Goal: Task Accomplishment & Management: Check status

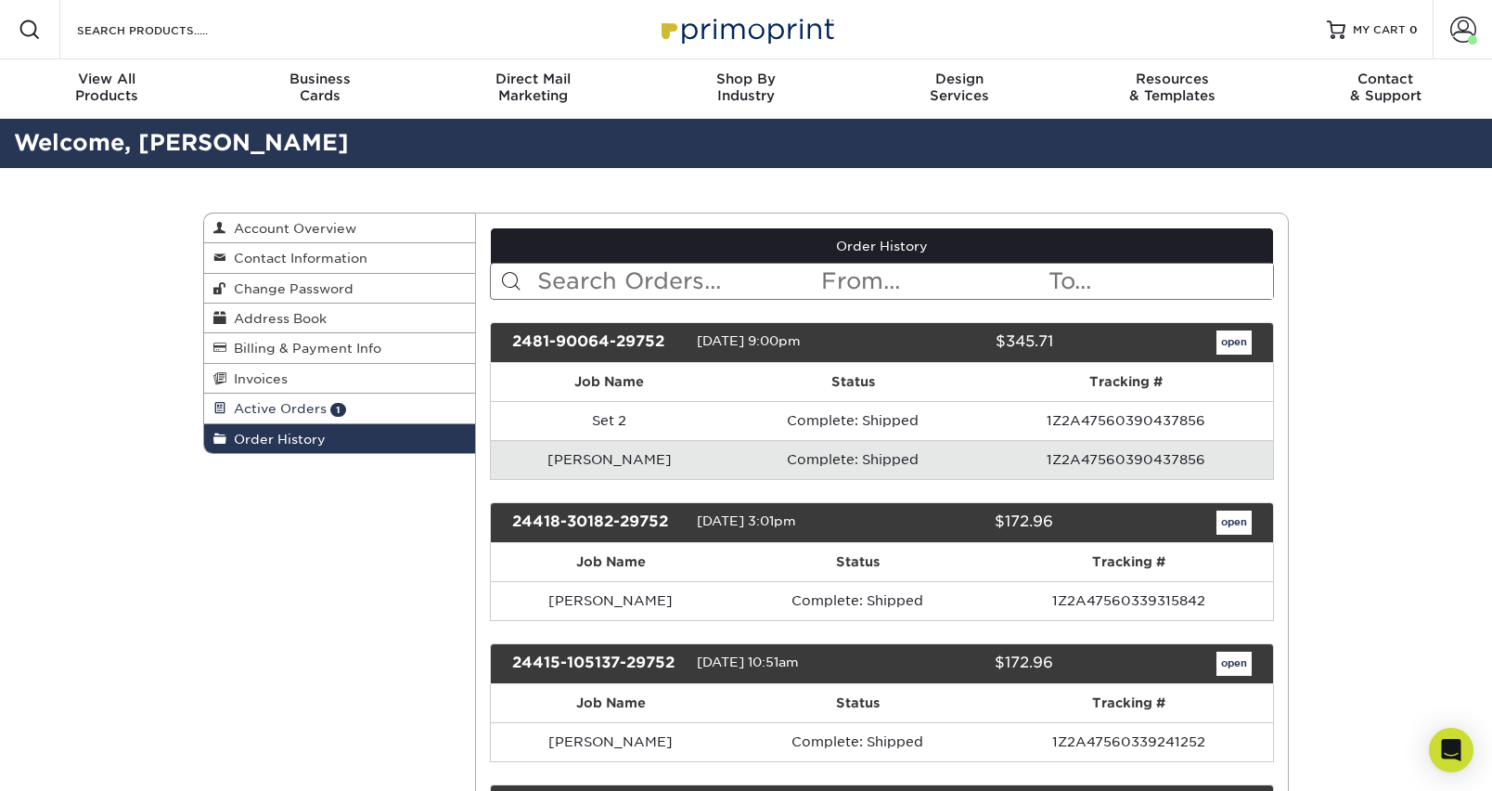
click at [300, 409] on span "Active Orders" at bounding box center [276, 408] width 100 height 15
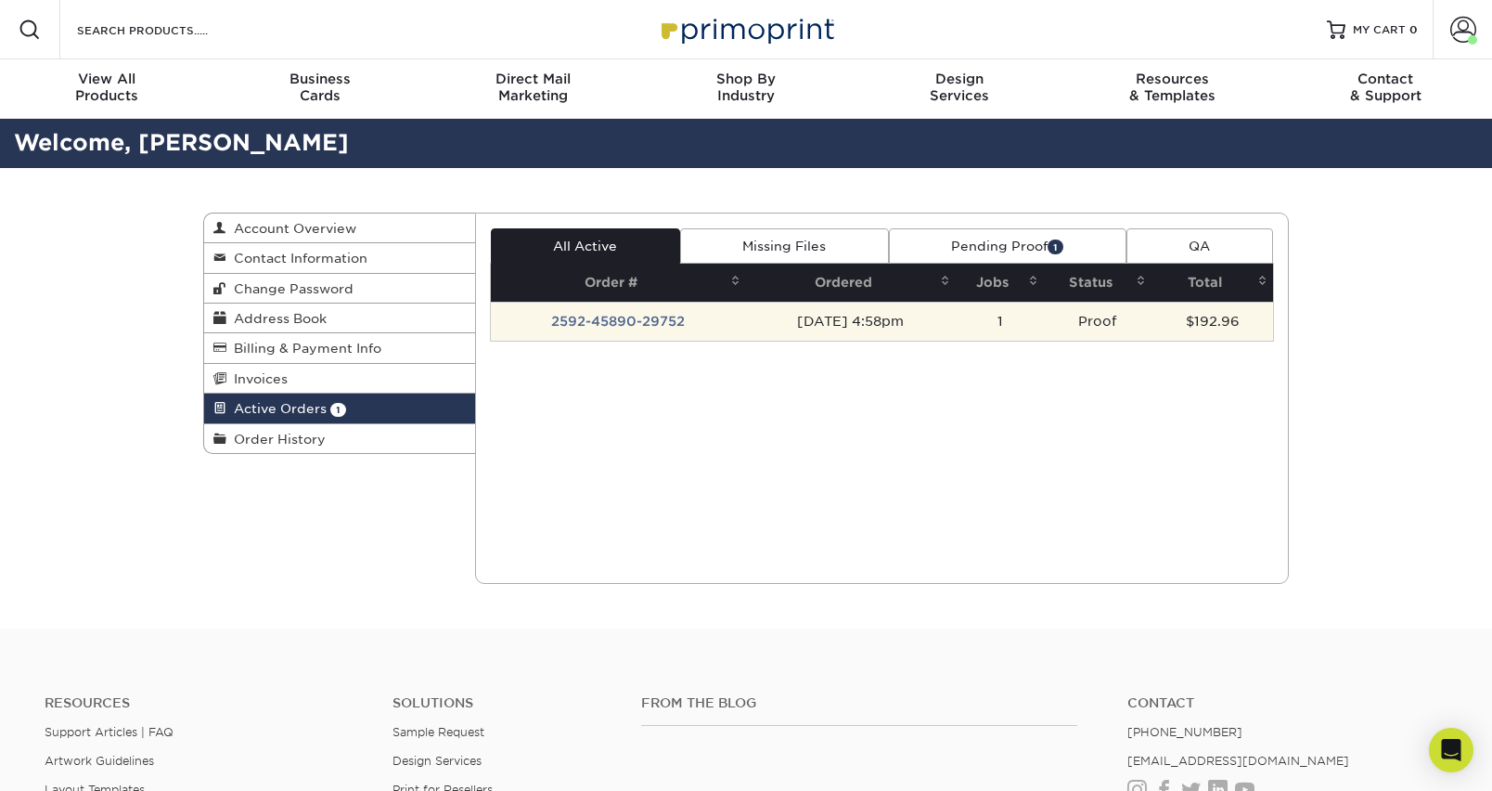
click at [684, 324] on td "2592-45890-29752" at bounding box center [618, 321] width 255 height 39
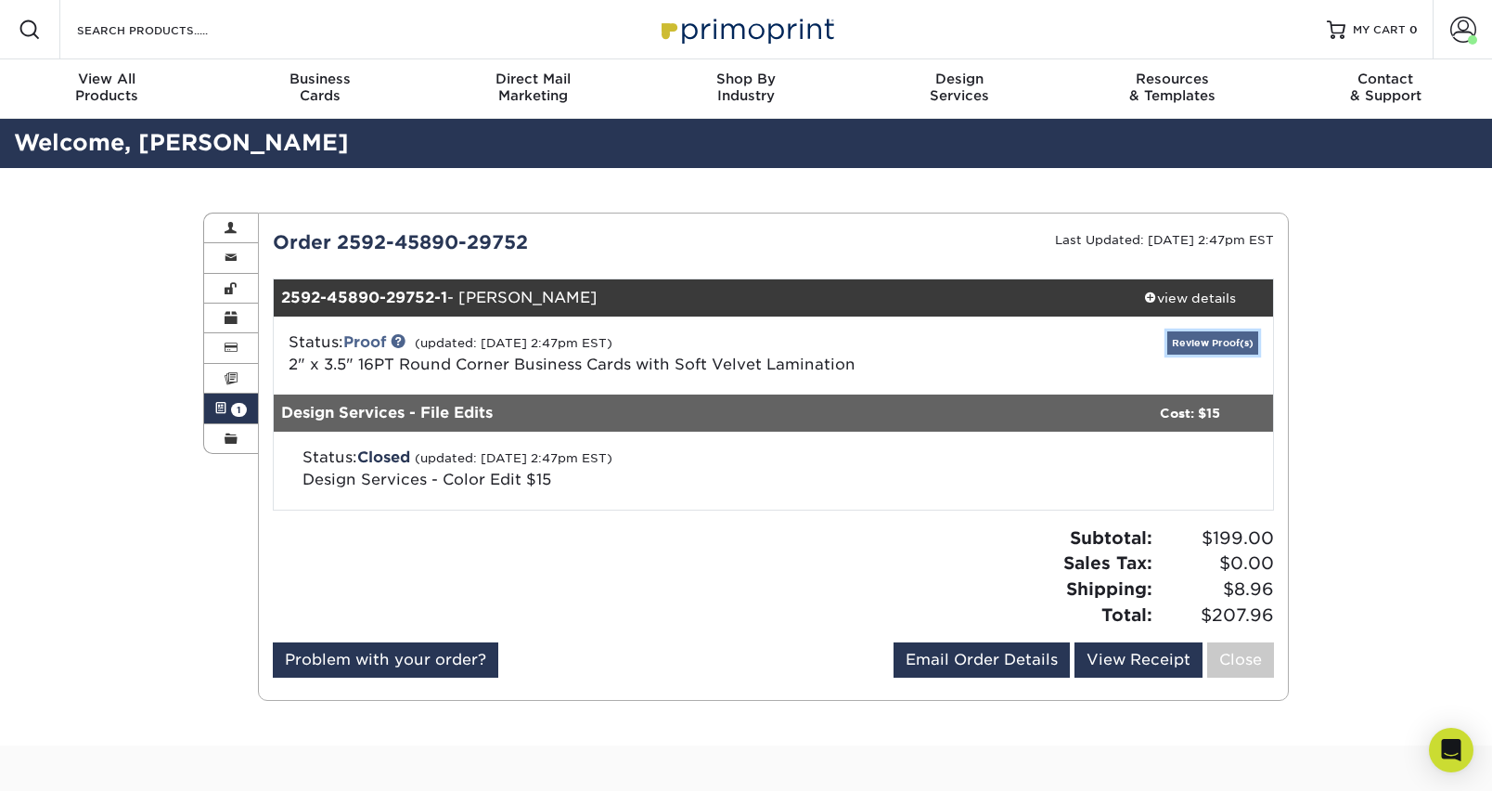
click at [1201, 344] on link "Review Proof(s)" at bounding box center [1213, 342] width 91 height 23
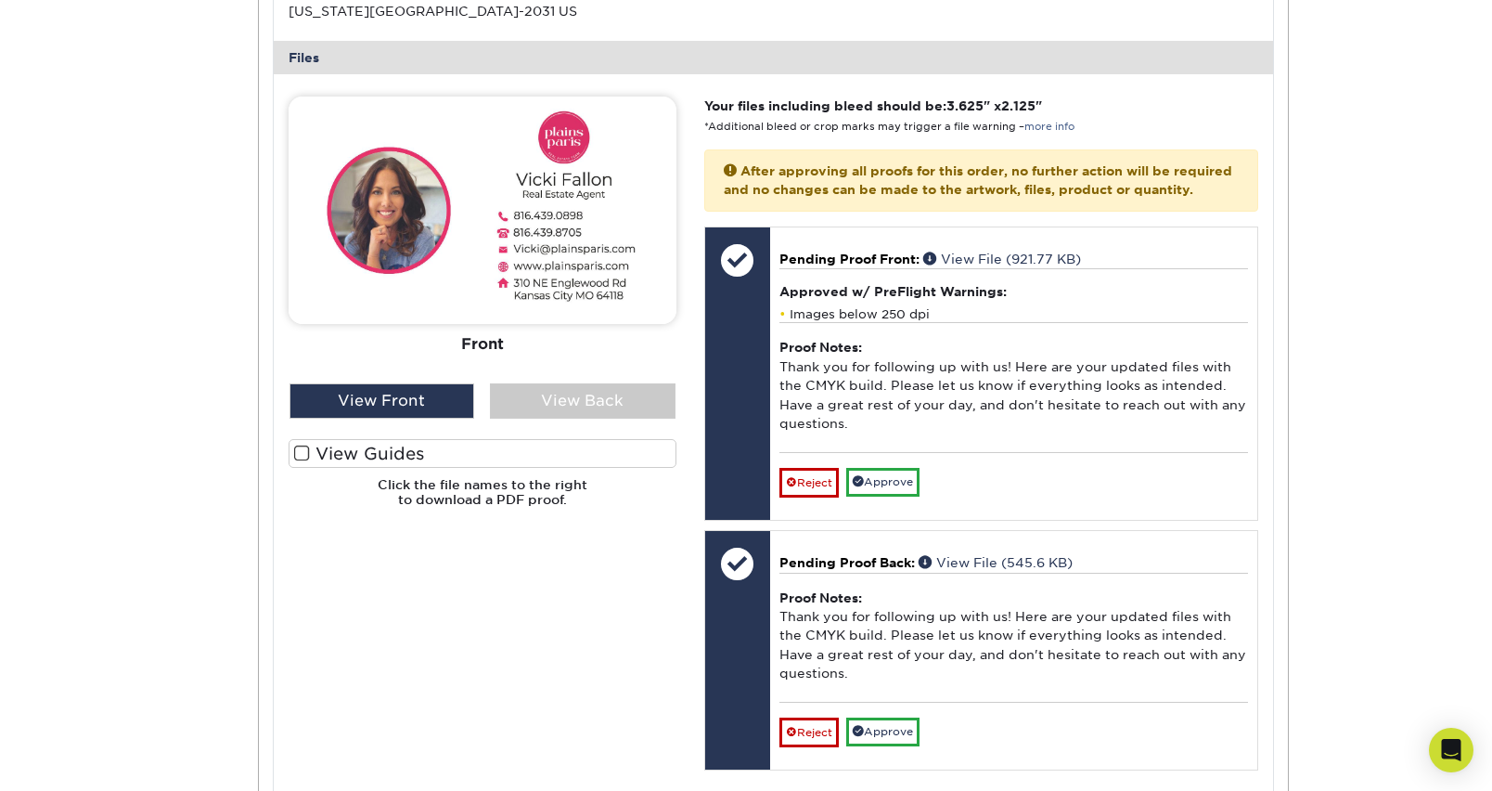
scroll to position [759, 0]
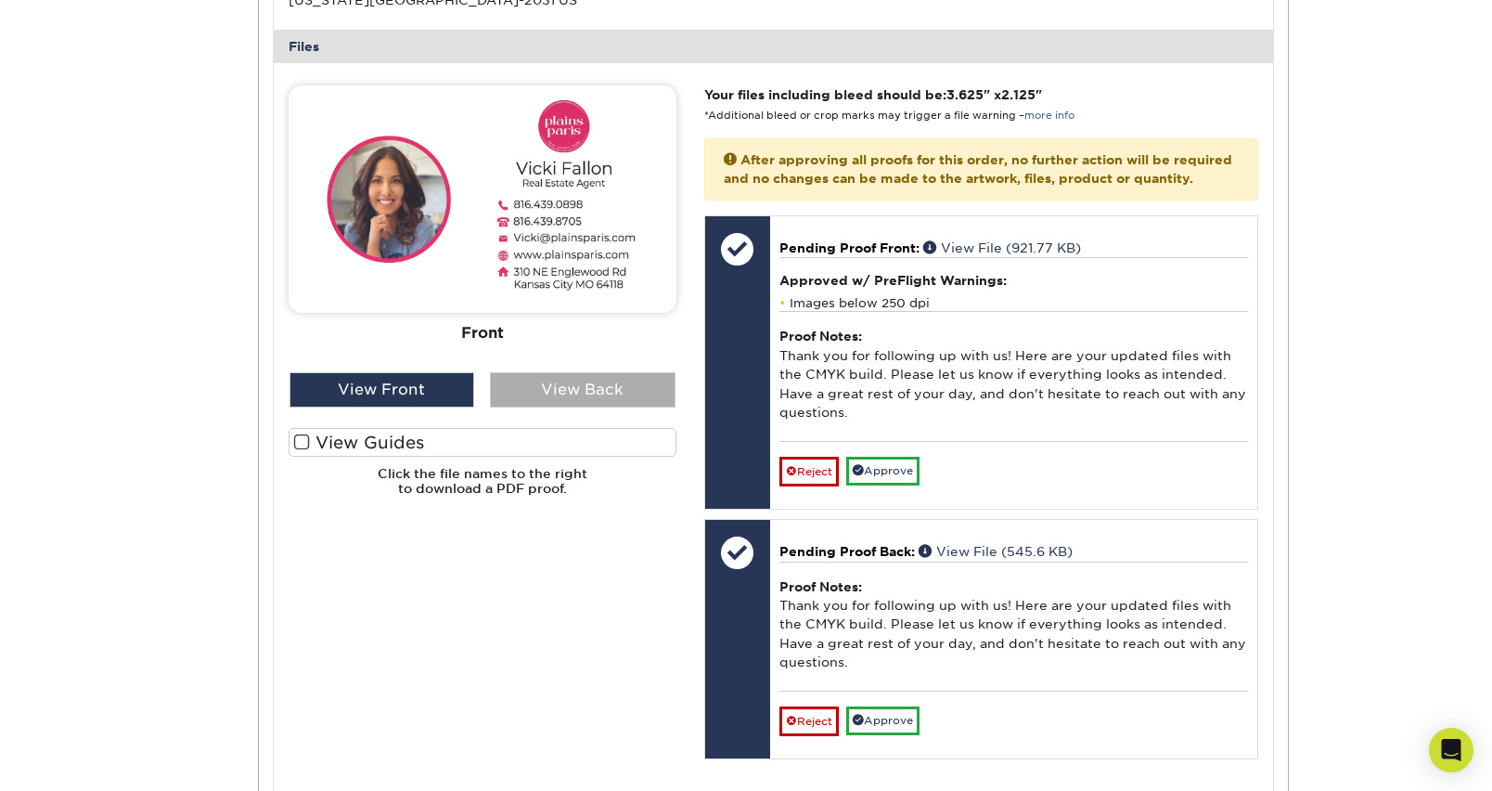
click at [615, 378] on div "View Back" at bounding box center [583, 389] width 186 height 35
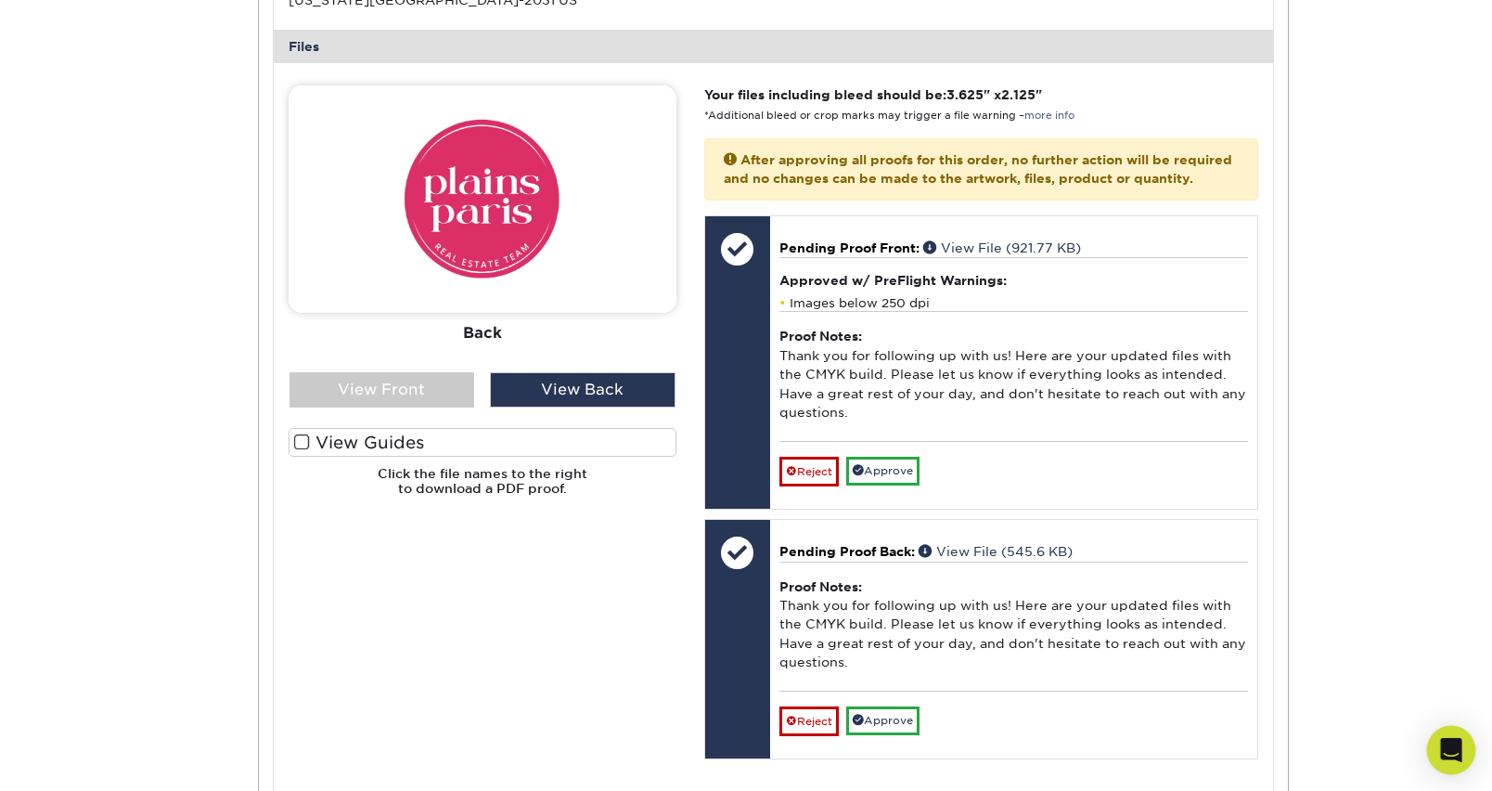
click at [1458, 756] on icon "Open Intercom Messenger" at bounding box center [1450, 750] width 21 height 24
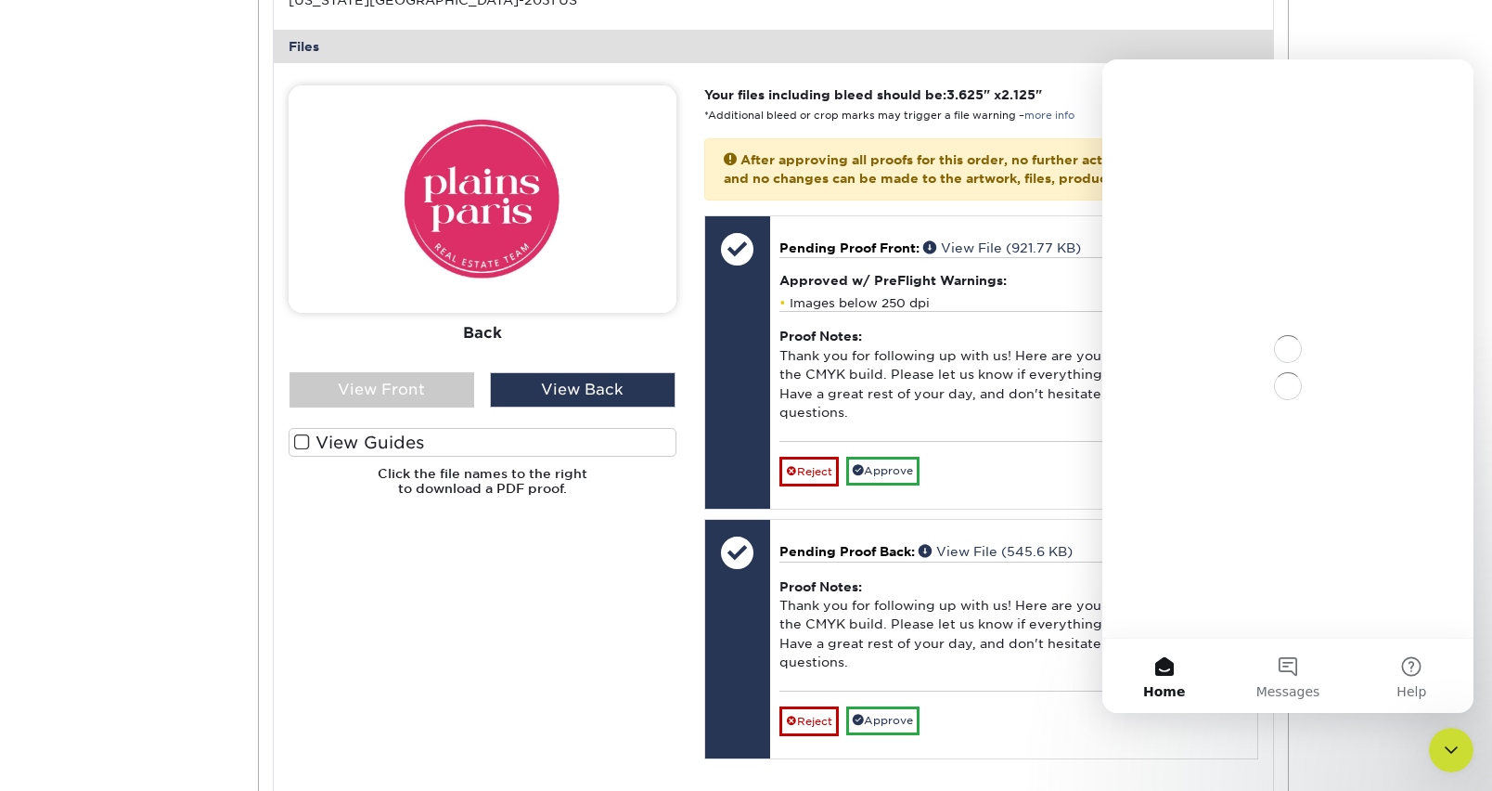
scroll to position [0, 0]
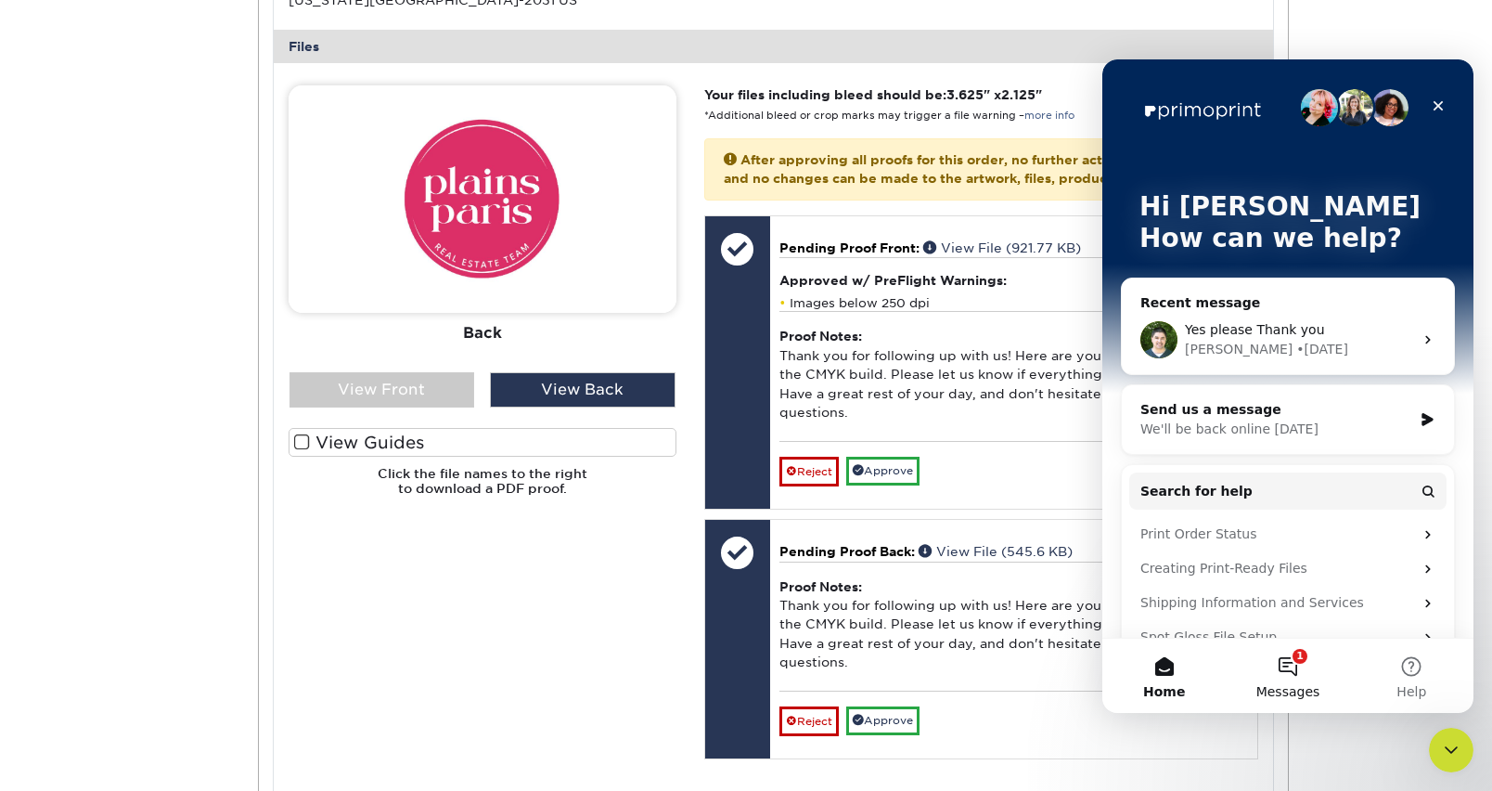
click at [1290, 685] on span "Messages" at bounding box center [1289, 691] width 64 height 13
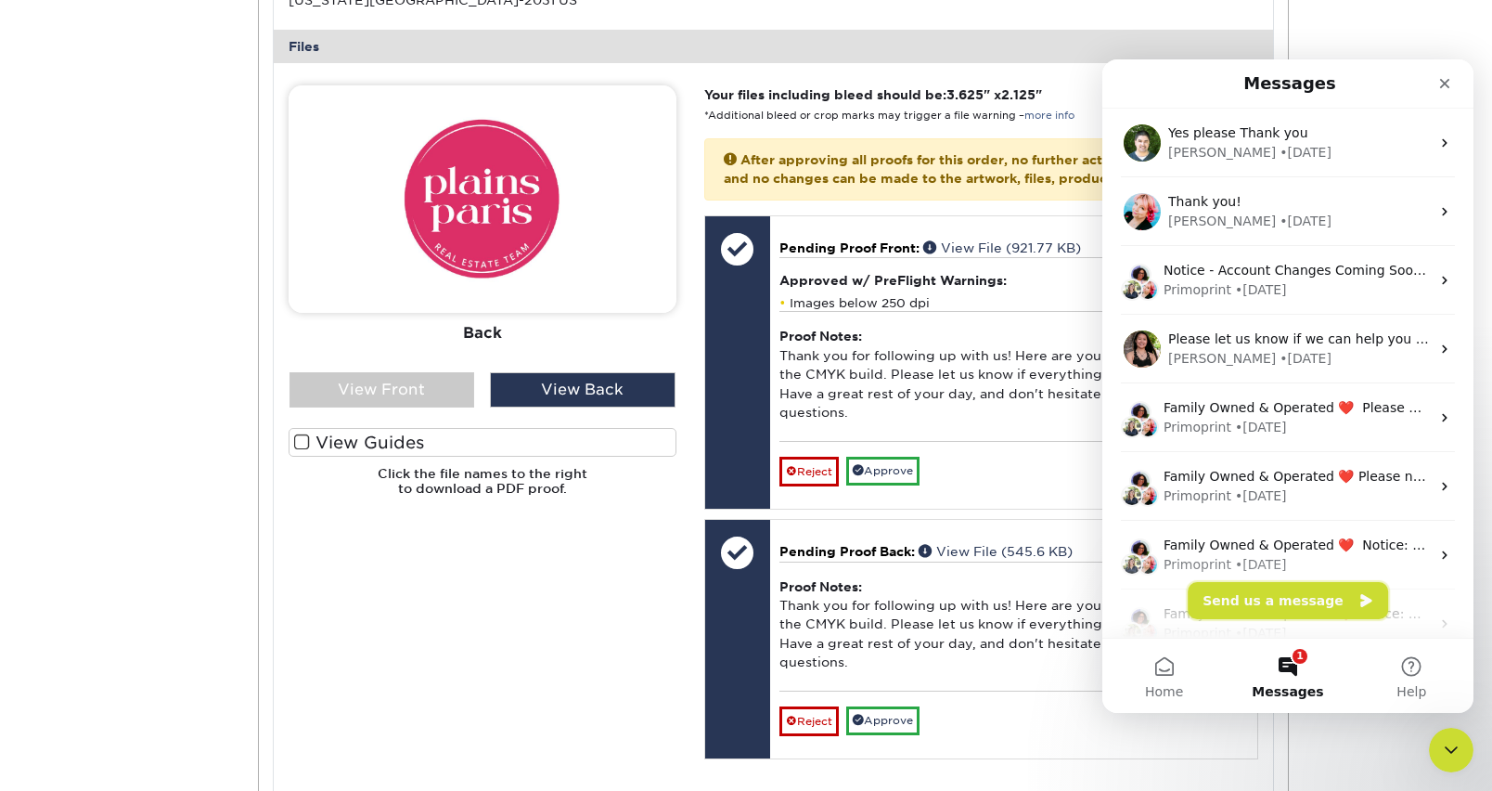
click at [1275, 599] on button "Send us a message" at bounding box center [1288, 600] width 200 height 37
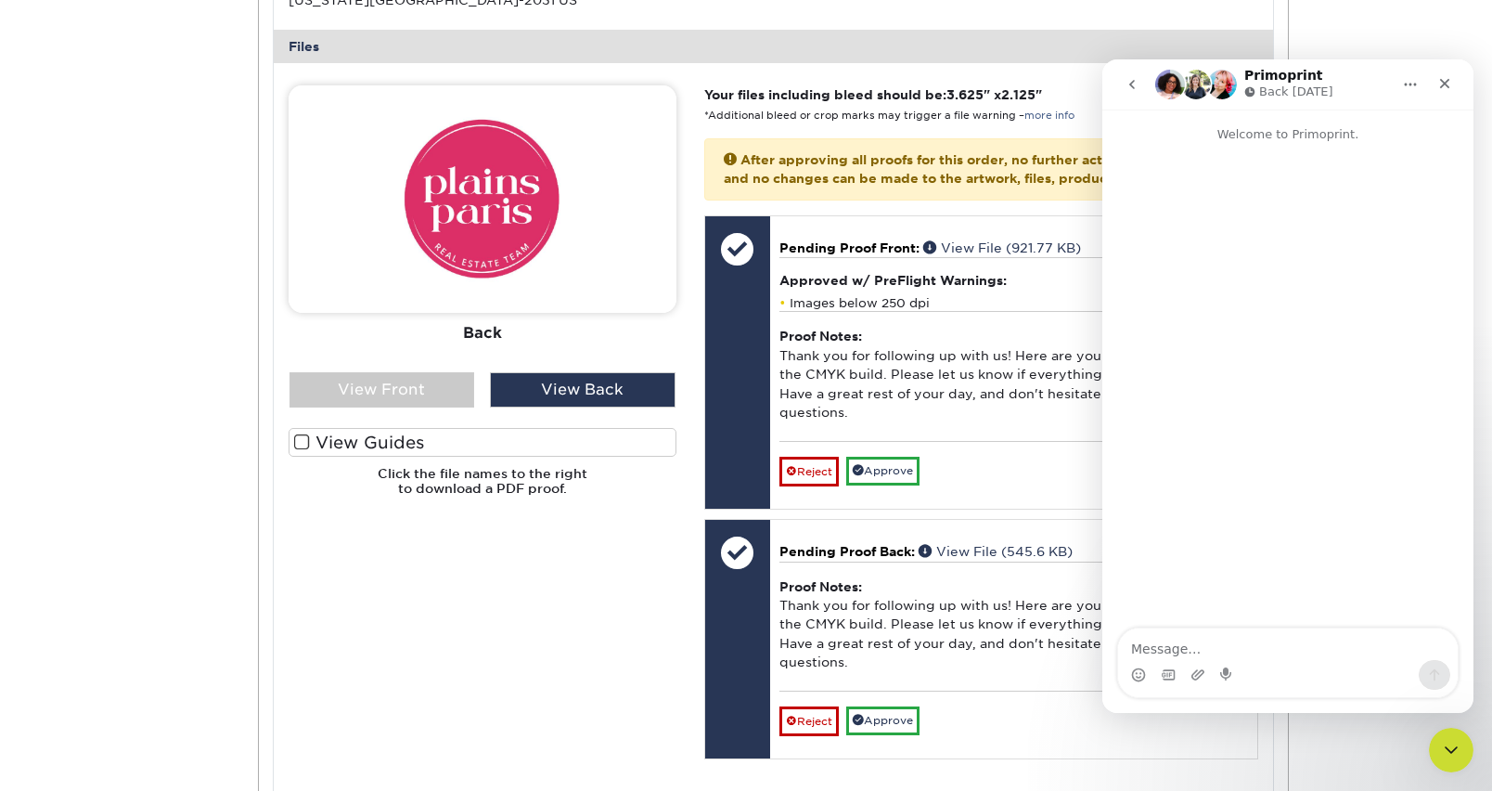
click at [1170, 648] on textarea "Message…" at bounding box center [1288, 644] width 340 height 32
type textarea "Hi! I was about to approve the proof but is this just a glitch on the screen?"
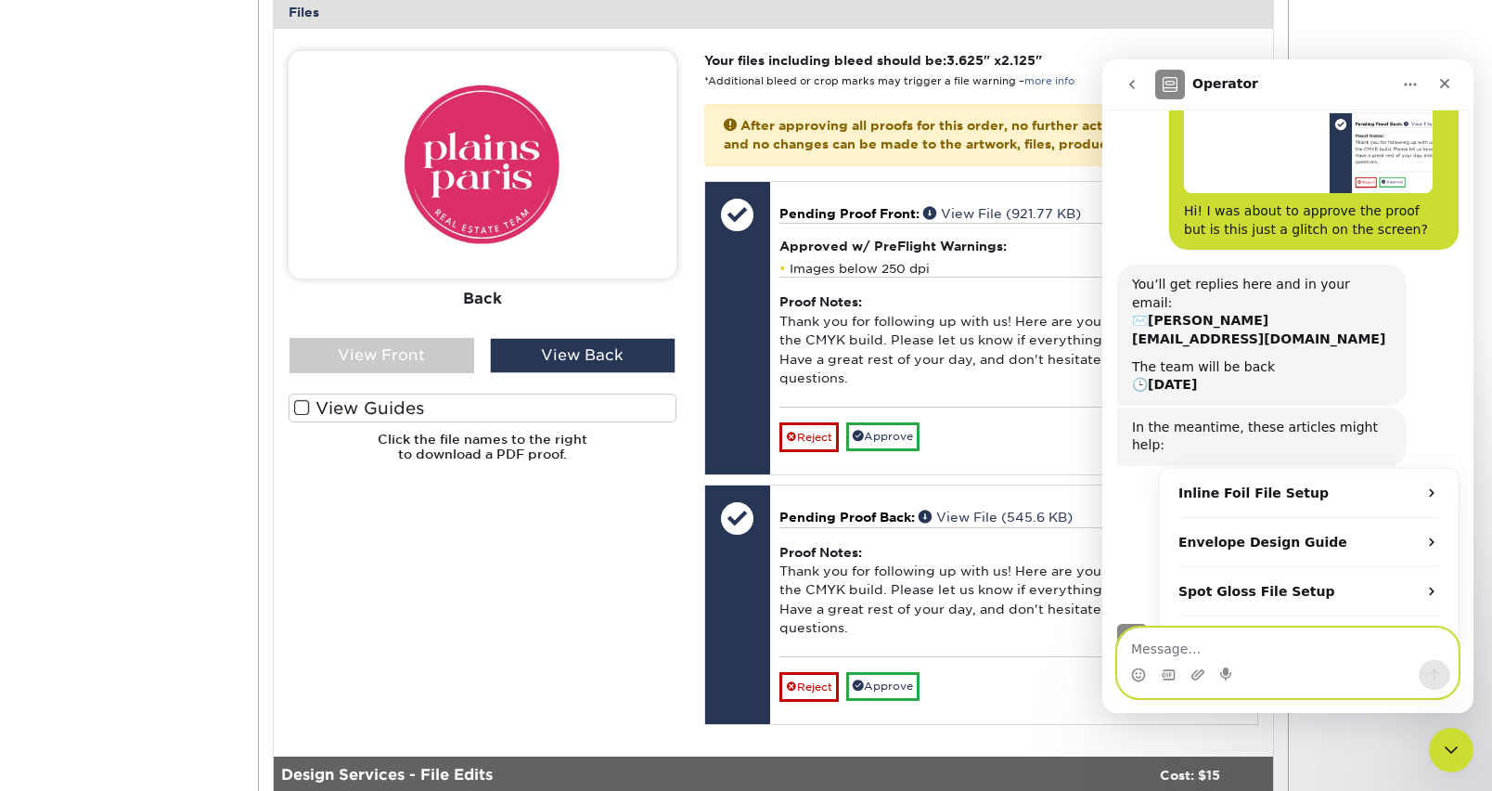
scroll to position [743, 0]
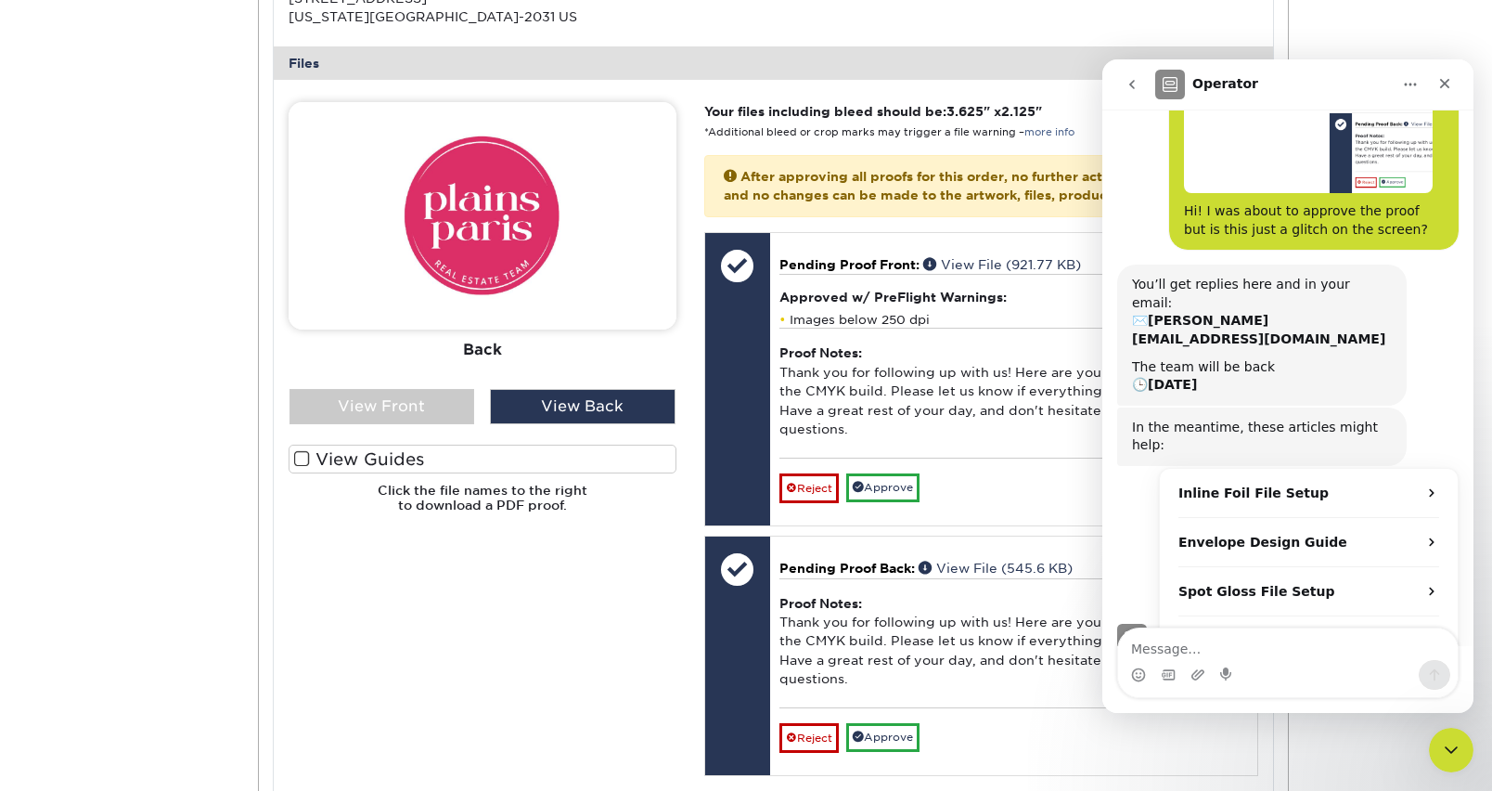
click at [1441, 315] on div "You’ll get replies here and in your email: ✉️ justin@plainsparis.com The team w…" at bounding box center [1288, 336] width 342 height 143
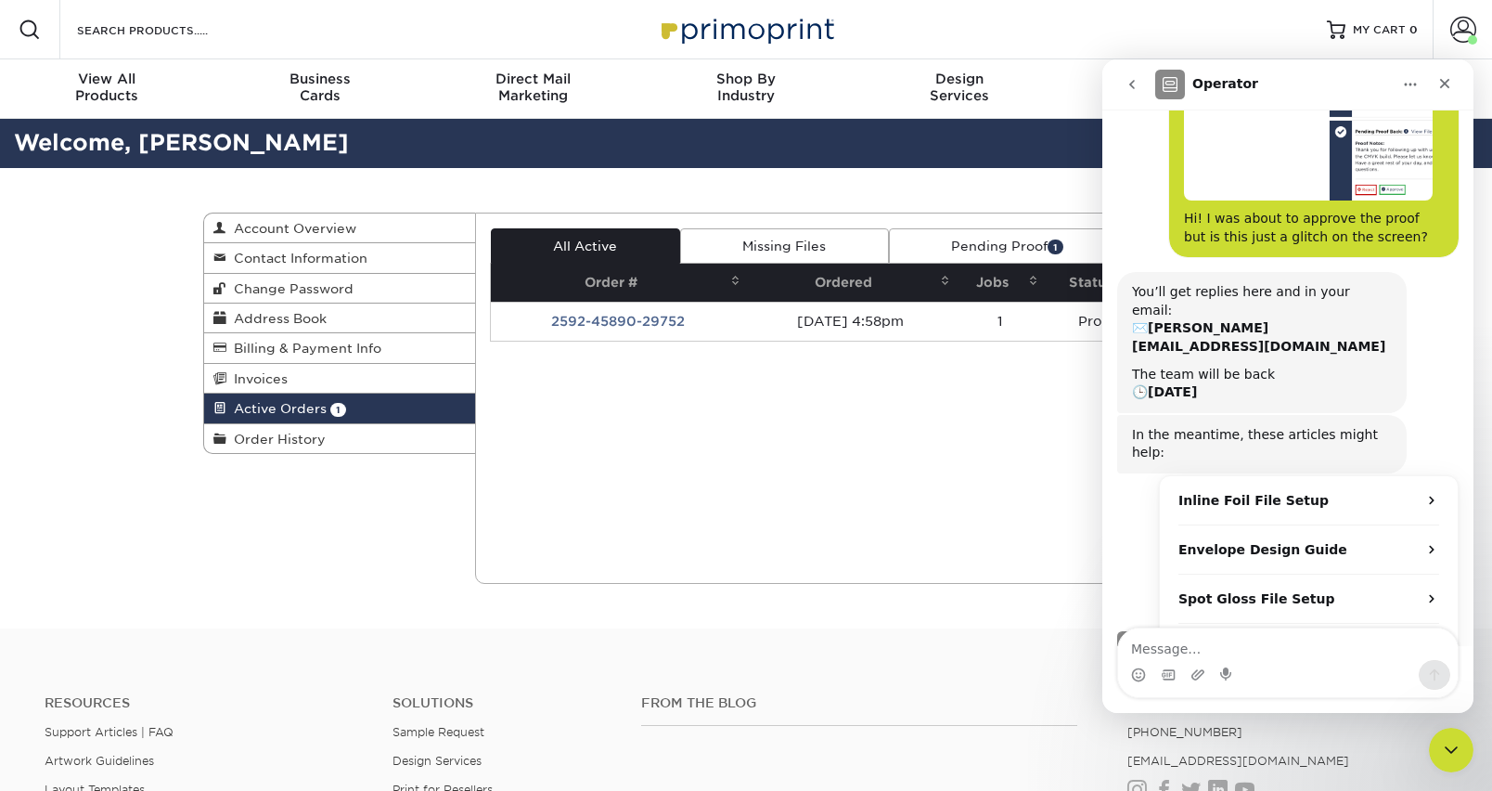
scroll to position [225, 0]
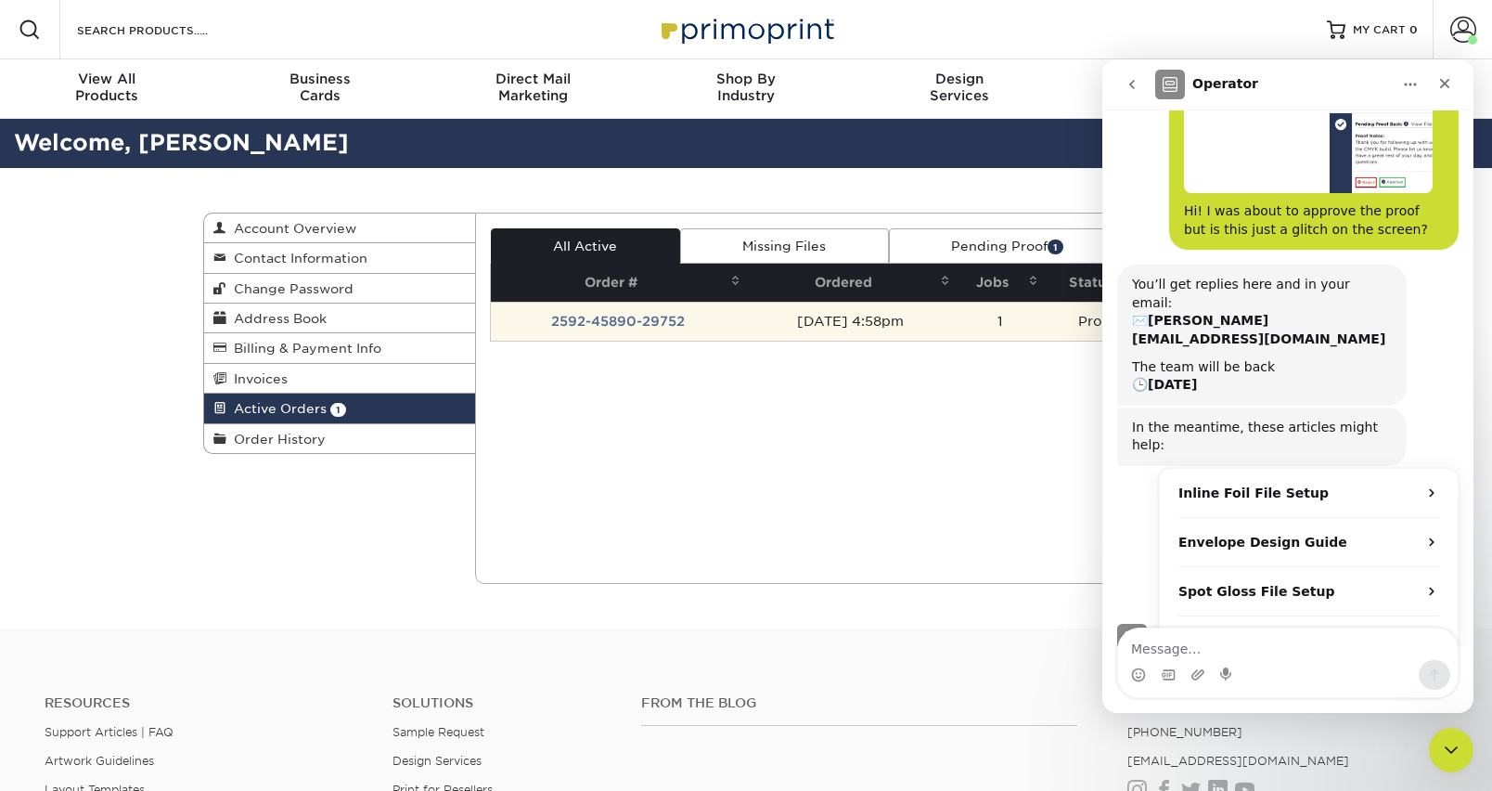
click at [572, 320] on td "2592-45890-29752" at bounding box center [618, 321] width 255 height 39
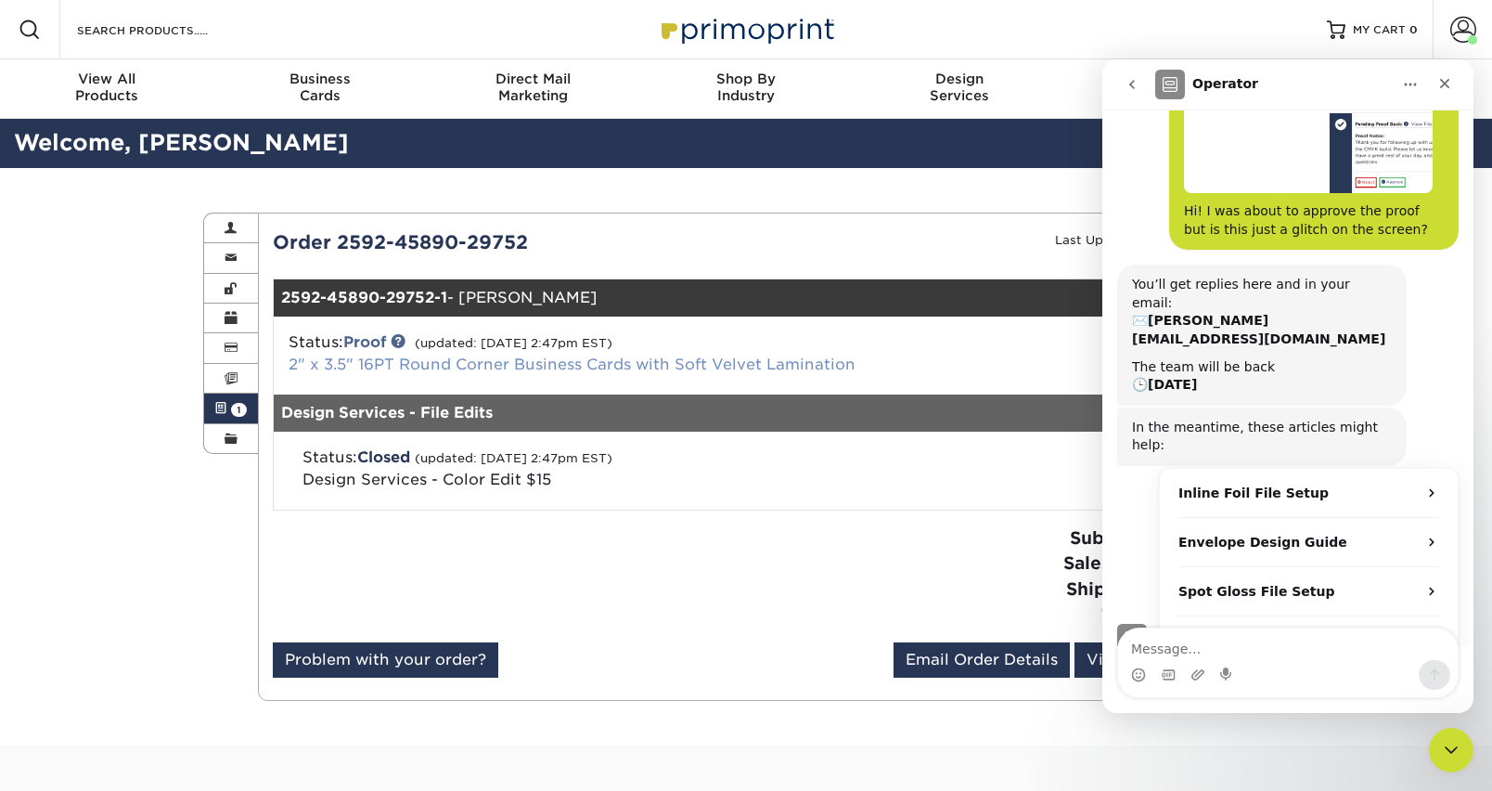
click at [503, 360] on link "2" x 3.5" 16PT Round Corner Business Cards with Soft Velvet Lamination" at bounding box center [572, 364] width 567 height 18
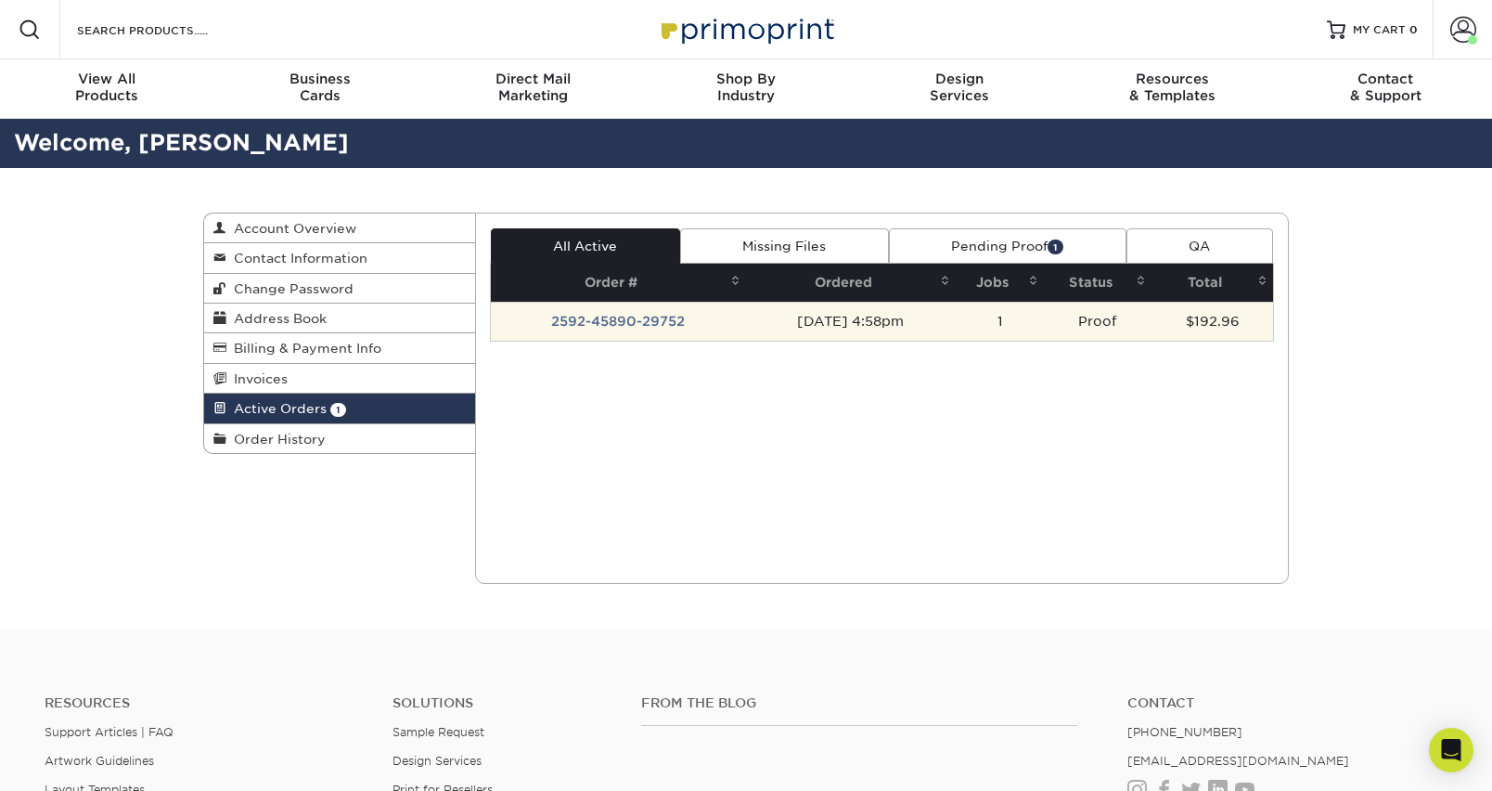
click at [1075, 316] on td "Proof" at bounding box center [1098, 321] width 108 height 39
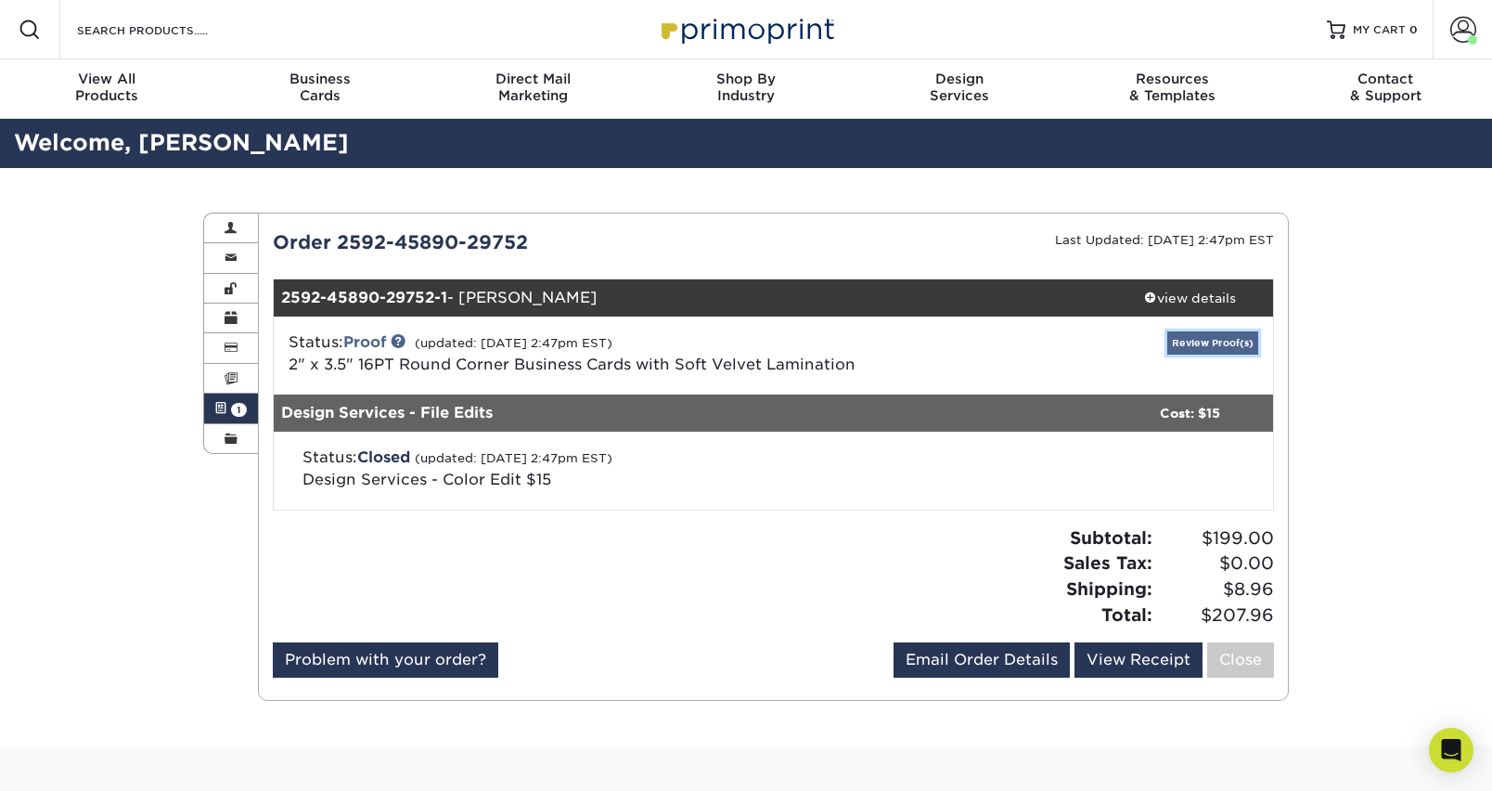
click at [1169, 340] on link "Review Proof(s)" at bounding box center [1213, 342] width 91 height 23
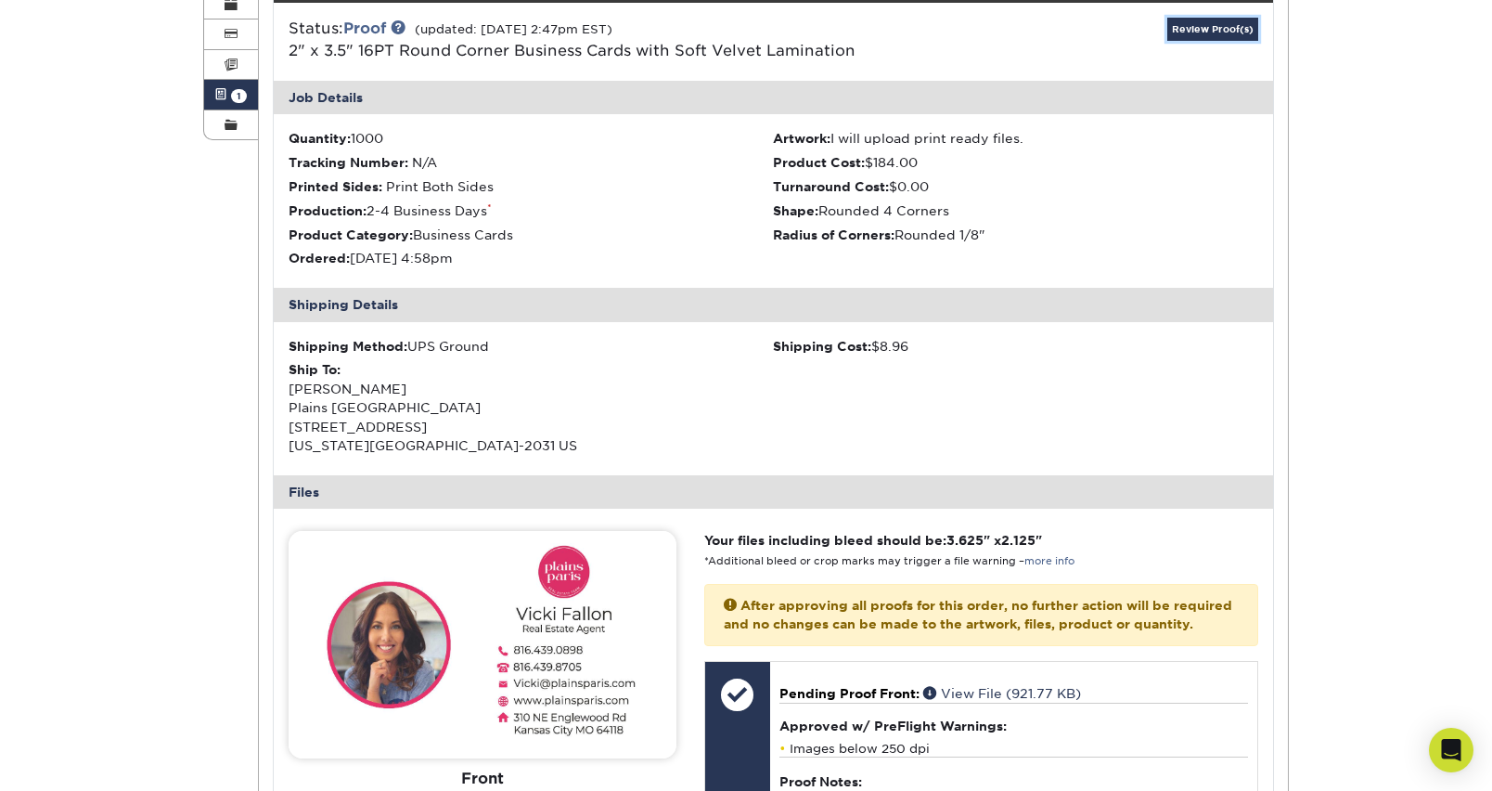
scroll to position [471, 0]
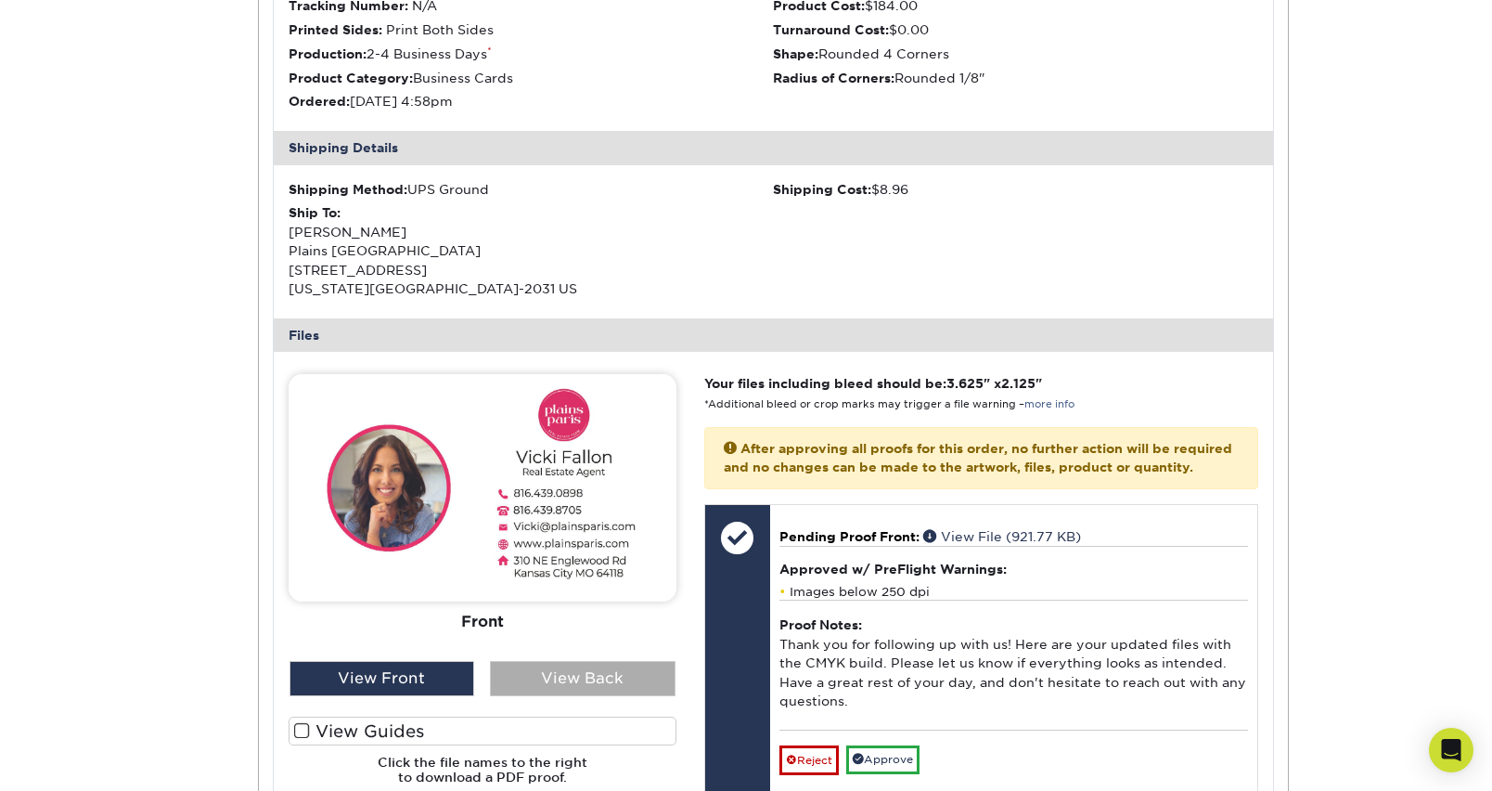
click at [557, 676] on div "View Back" at bounding box center [583, 678] width 186 height 35
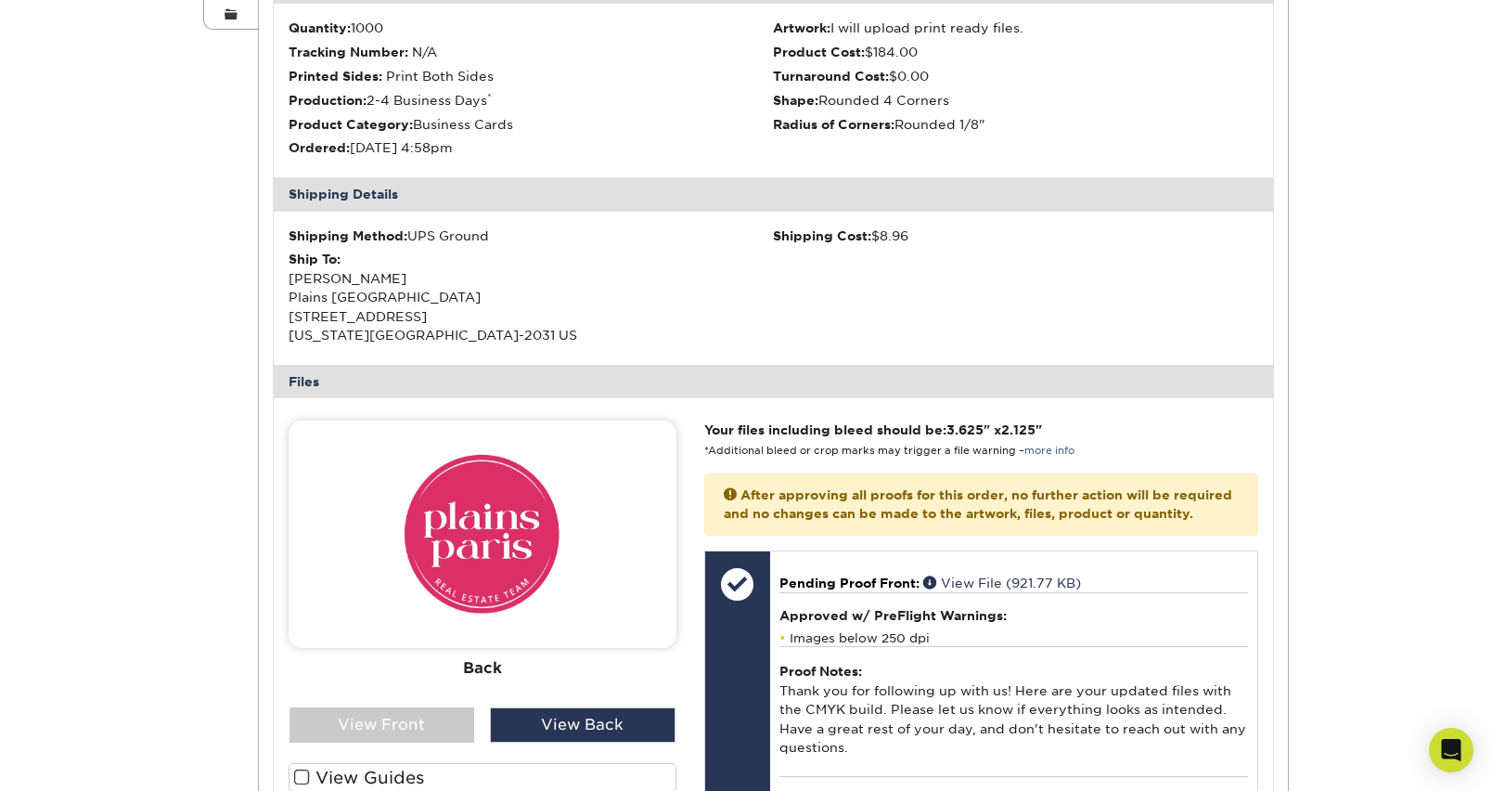
scroll to position [442, 0]
